Goal: Download file/media

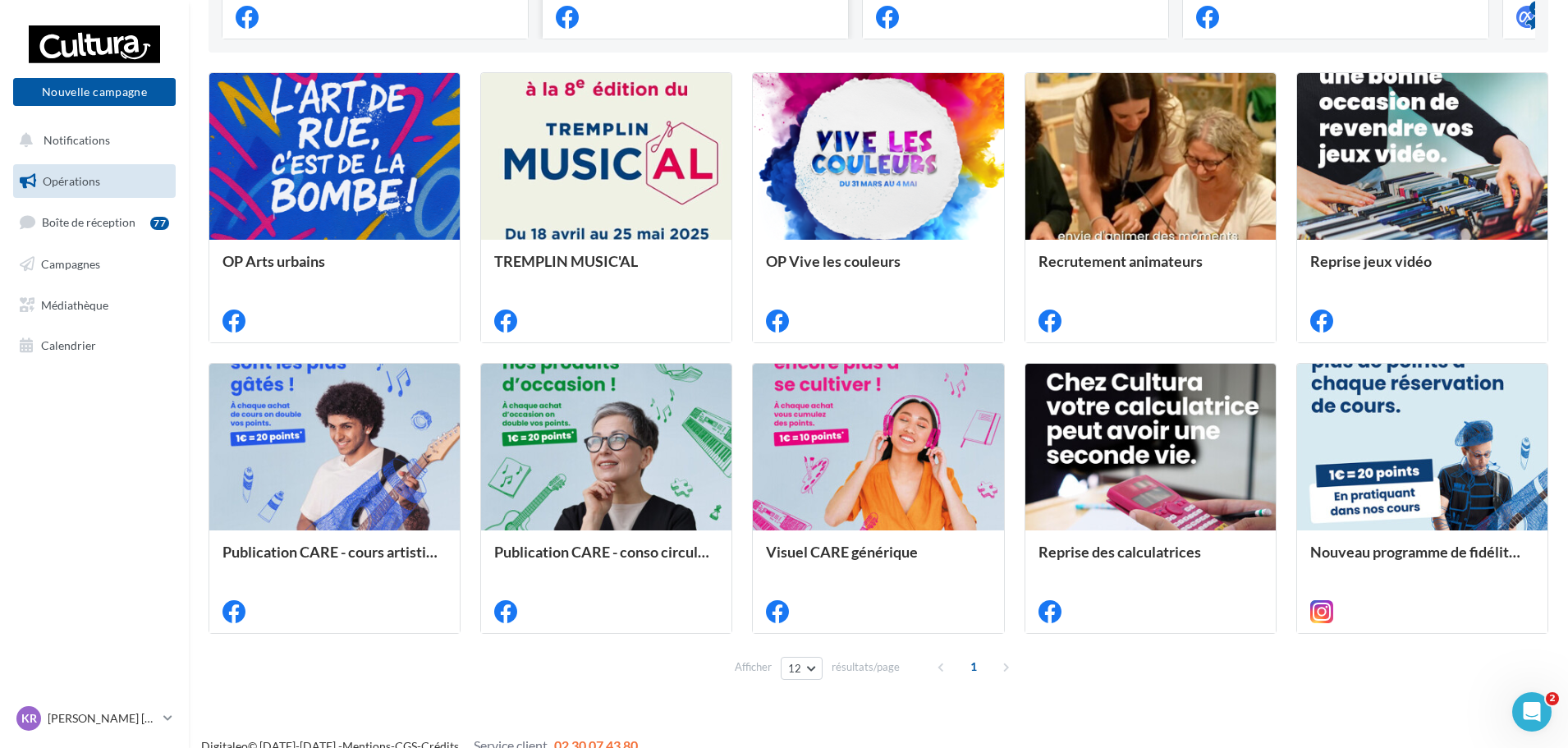
scroll to position [480, 0]
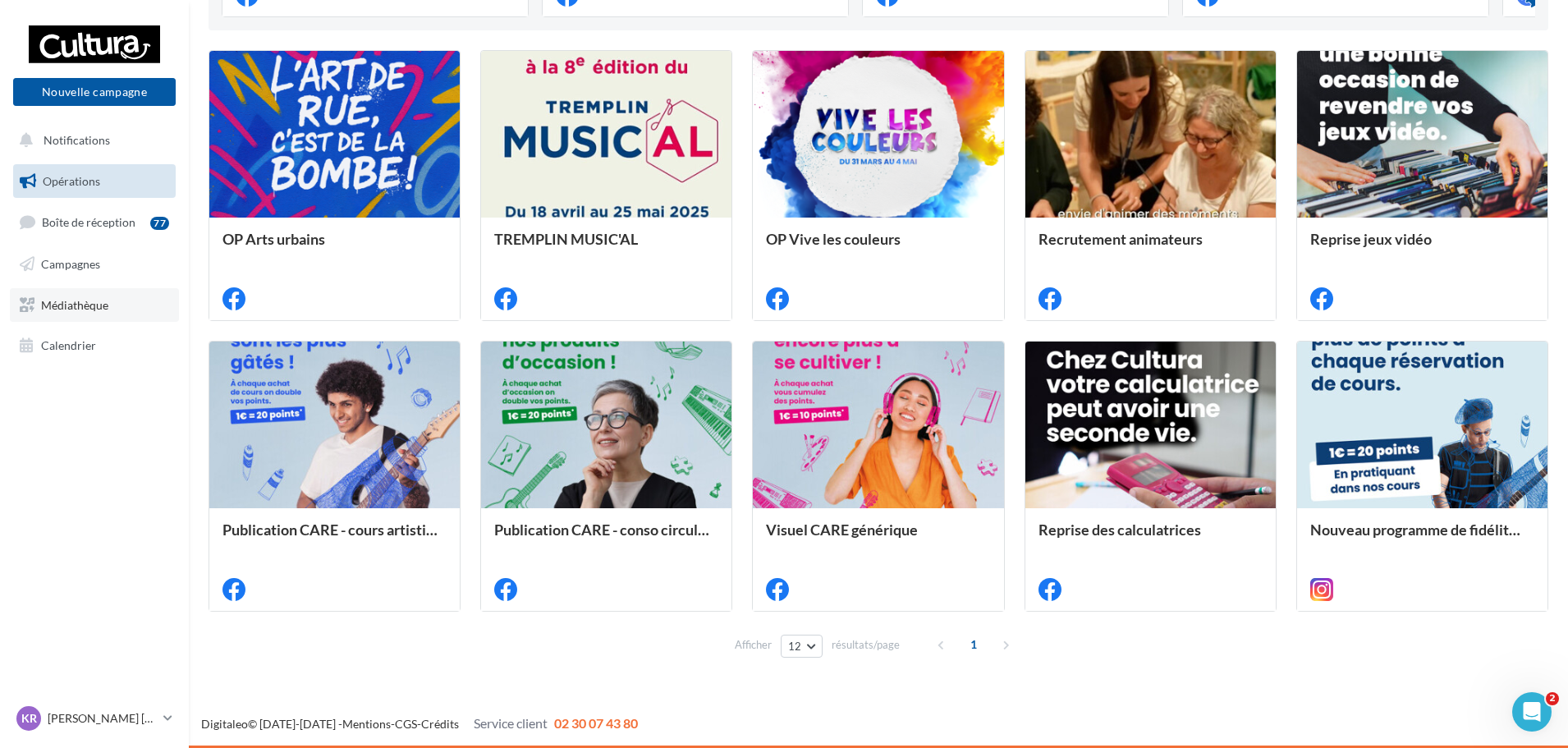
click at [94, 317] on link "Médiathèque" at bounding box center [94, 305] width 169 height 34
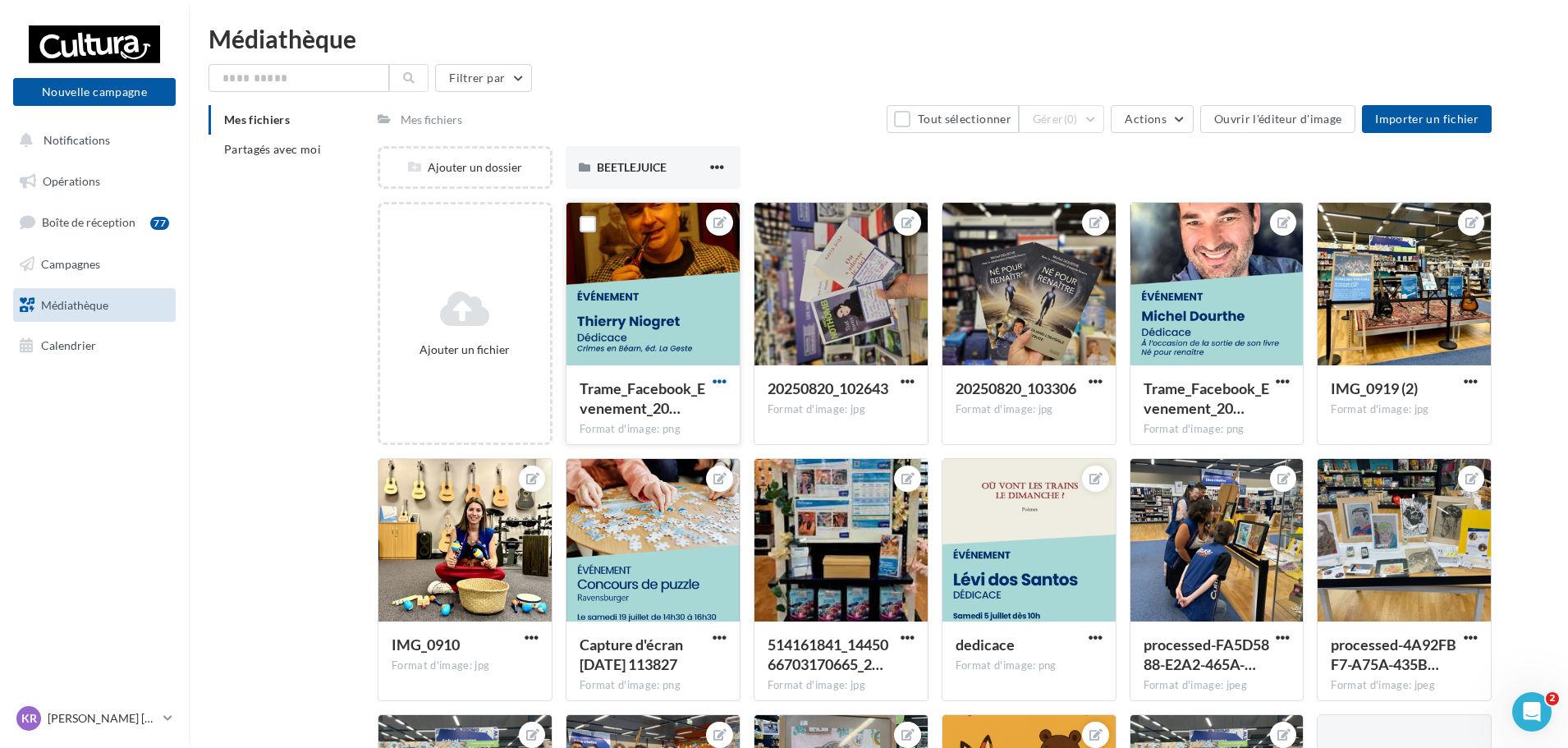
click at [721, 384] on span "button" at bounding box center [719, 381] width 14 height 14
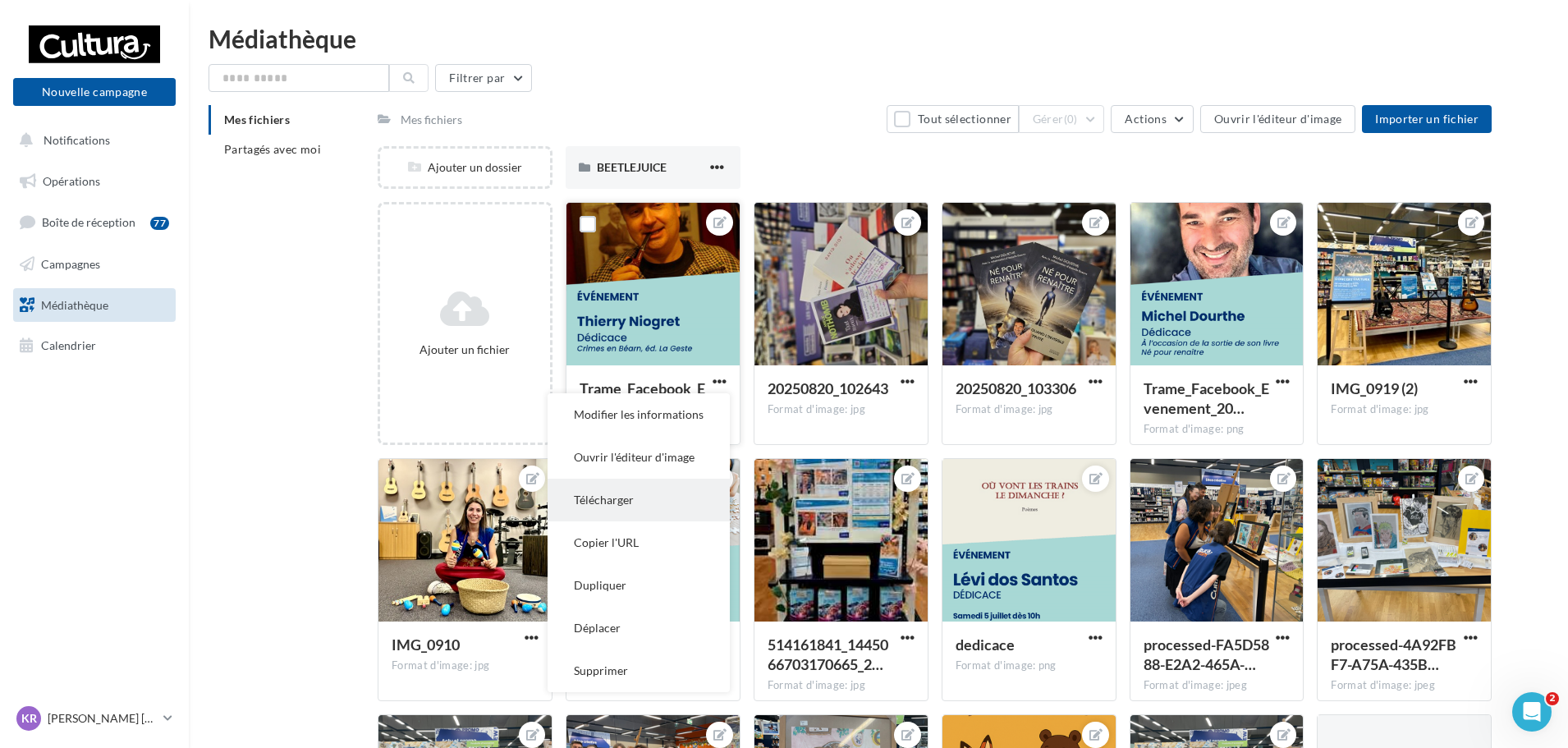
click at [656, 501] on button "Télécharger" at bounding box center [639, 499] width 182 height 42
